Goal: Transaction & Acquisition: Book appointment/travel/reservation

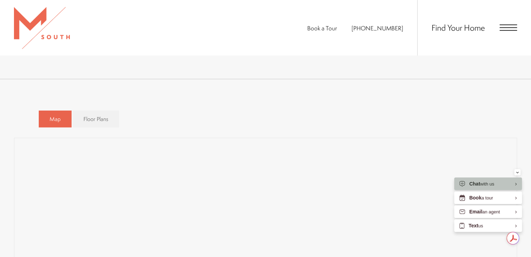
scroll to position [512, 0]
click at [267, 111] on div "Map Floor Plans Bedrooms 1 Bedroom 2 Bedroom 3 Bedroom" at bounding box center [266, 109] width 454 height 24
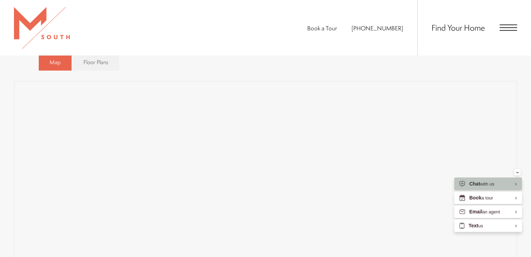
scroll to position [502, 0]
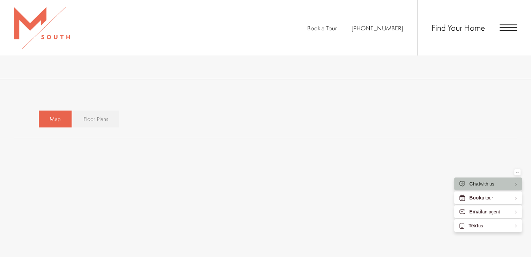
click at [325, 116] on div "Map Floor Plans Bedrooms 1 Bedroom 2 Bedroom 3 Bedroom" at bounding box center [266, 119] width 454 height 24
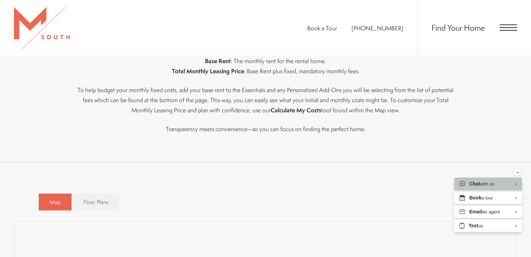
scroll to position [417, 0]
click at [92, 201] on span "Floor Plans" at bounding box center [95, 204] width 25 height 8
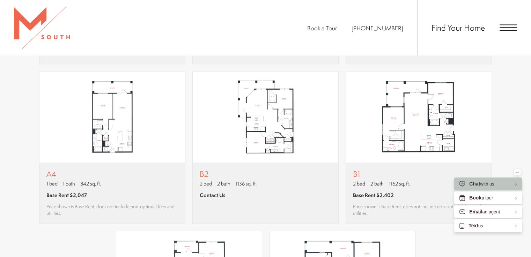
scroll to position [726, 0]
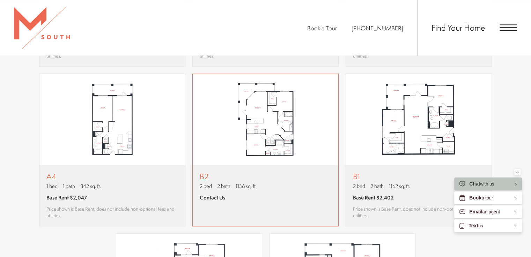
click at [270, 125] on img "View floor plan B2" at bounding box center [266, 120] width 146 height 92
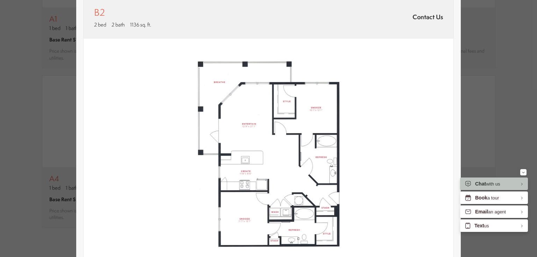
scroll to position [34, 0]
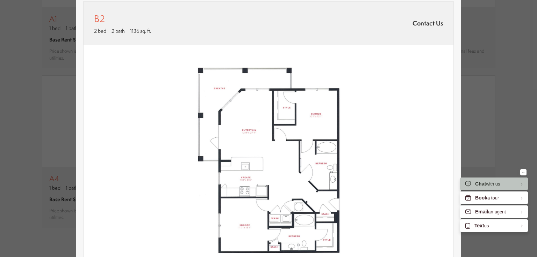
click at [493, 50] on div "B2 2 bed 2 bath 1136 sq. ft. Contact Us 2D 3D" at bounding box center [268, 128] width 537 height 257
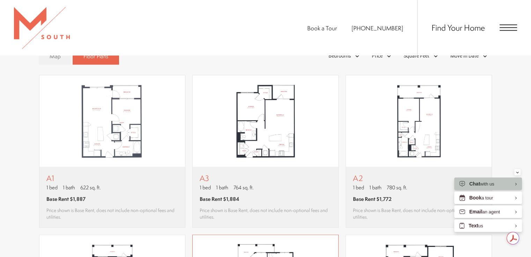
scroll to position [564, 0]
click at [383, 116] on img "View floor plan A2" at bounding box center [419, 122] width 146 height 92
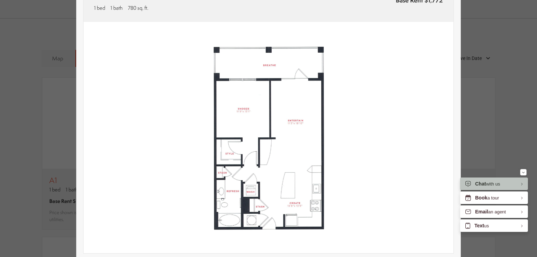
scroll to position [59, 0]
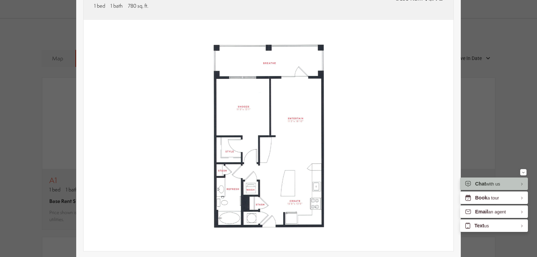
click at [393, 124] on img at bounding box center [268, 136] width 370 height 232
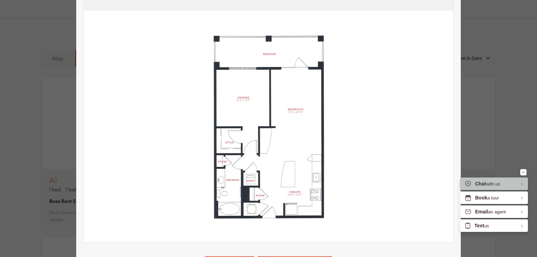
scroll to position [68, 0]
click at [488, 118] on div "A2 1 bed 1 bath 780 sq. ft. Base Rent $1,772 2D 3D" at bounding box center [268, 128] width 537 height 257
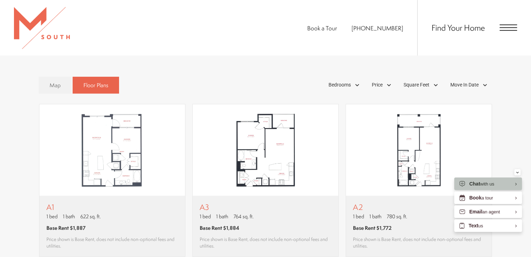
scroll to position [543, 0]
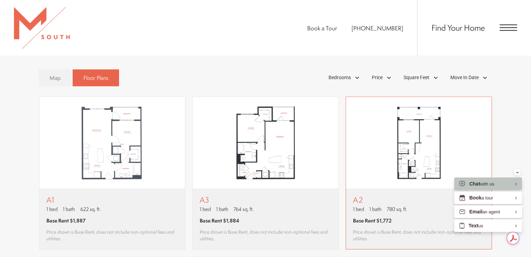
click at [401, 181] on img "View floor plan A2" at bounding box center [419, 143] width 146 height 92
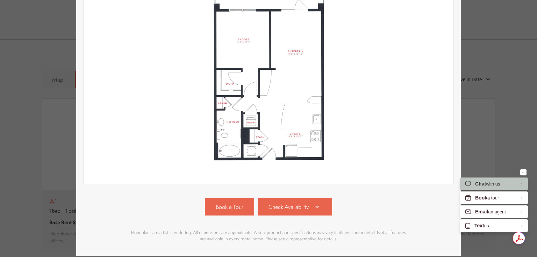
scroll to position [127, 0]
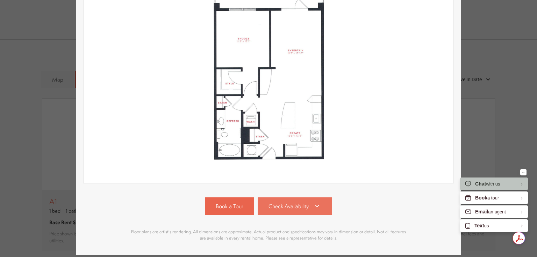
click at [294, 205] on span "Check Availability" at bounding box center [288, 207] width 40 height 8
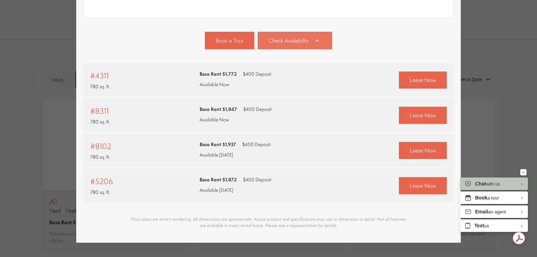
scroll to position [312, 0]
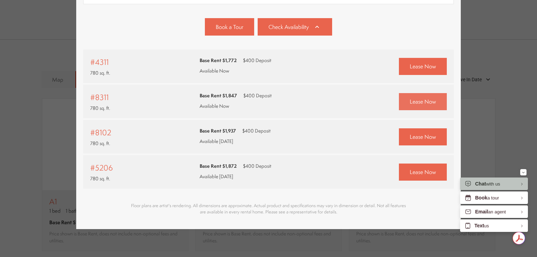
click at [423, 93] on link "Lease Now" at bounding box center [423, 101] width 48 height 17
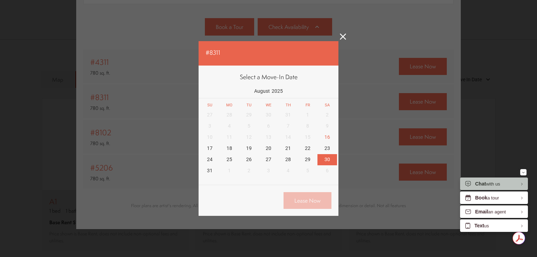
click at [325, 159] on div "30" at bounding box center [327, 159] width 20 height 11
click at [309, 198] on link "Lease Now" at bounding box center [307, 200] width 48 height 17
